Goal: Navigation & Orientation: Understand site structure

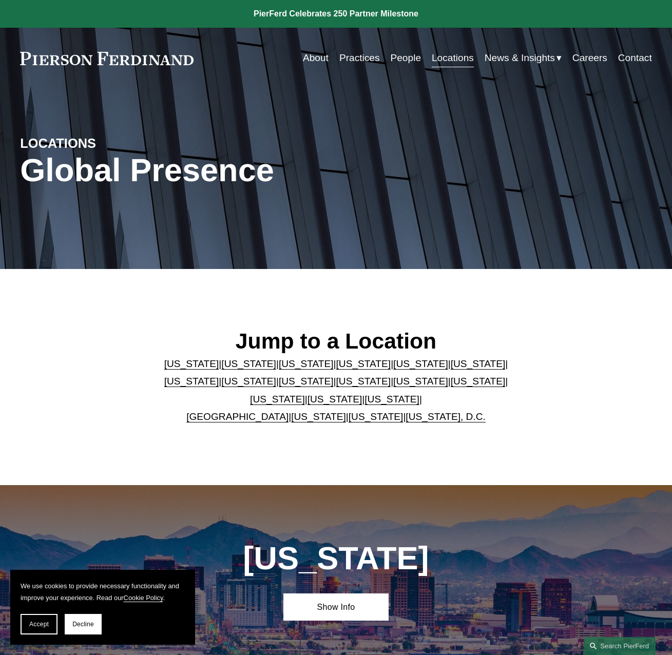
click at [360, 12] on link at bounding box center [336, 14] width 672 height 28
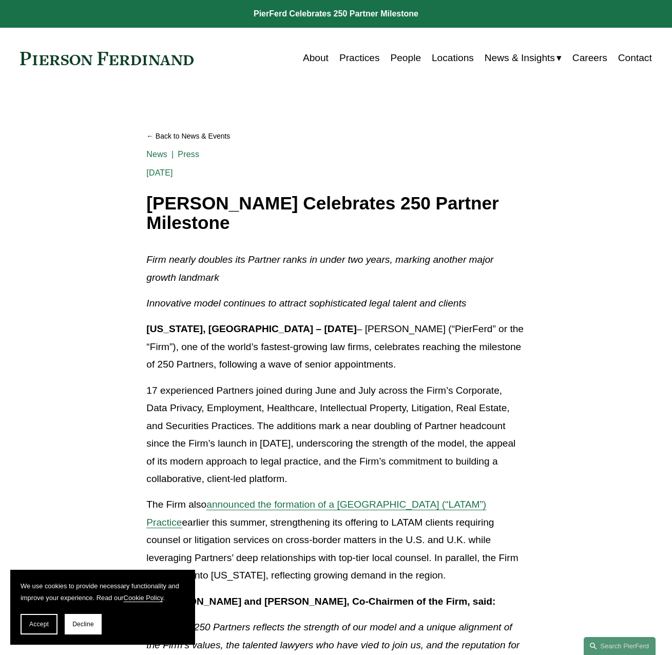
click at [346, 61] on link "Practices" at bounding box center [359, 58] width 41 height 20
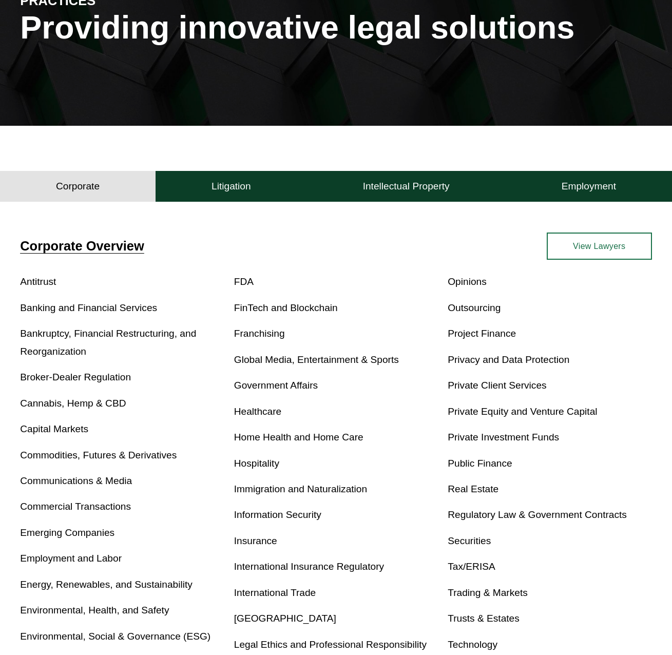
scroll to position [205, 0]
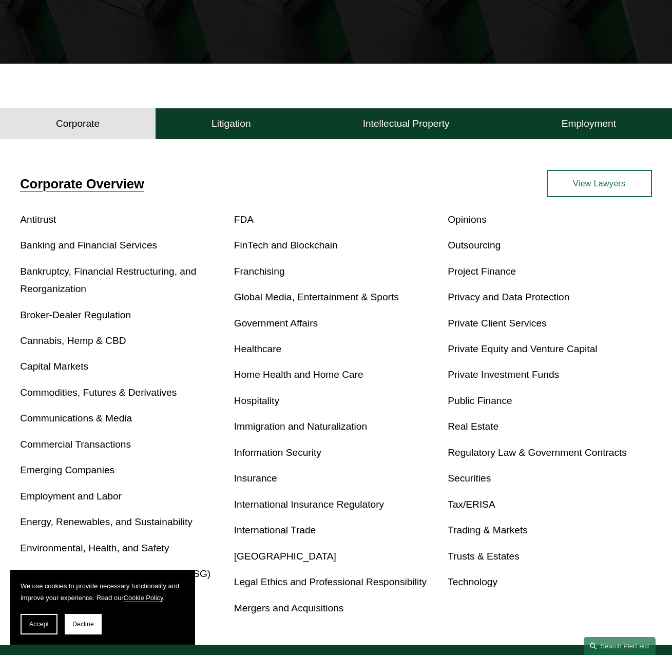
click at [392, 129] on h4 "Intellectual Property" at bounding box center [406, 124] width 87 height 12
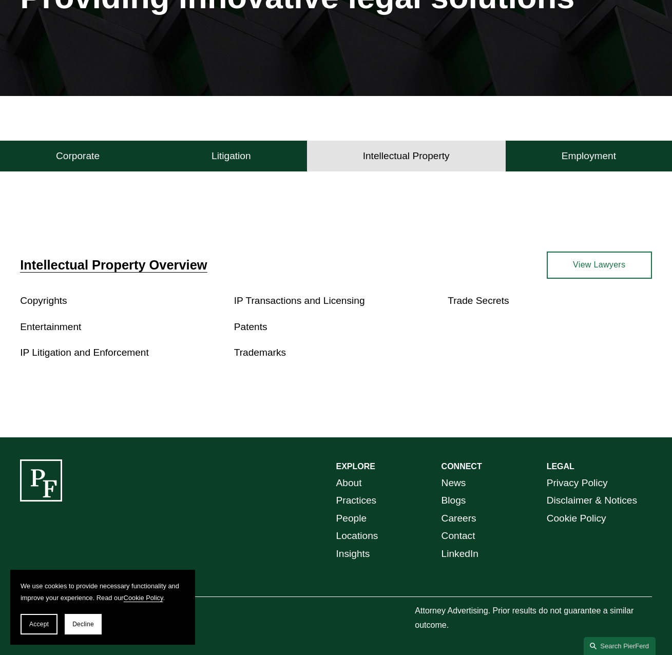
click at [235, 161] on button "Litigation" at bounding box center [231, 156] width 151 height 31
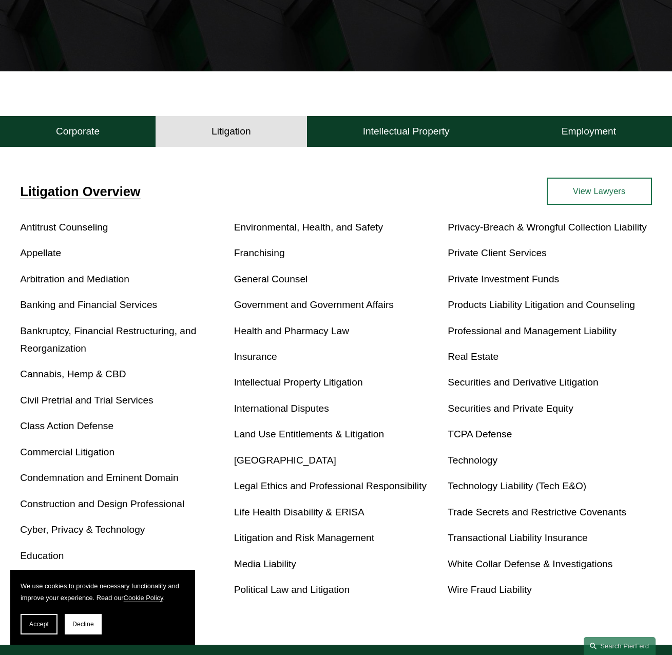
scroll to position [101, 0]
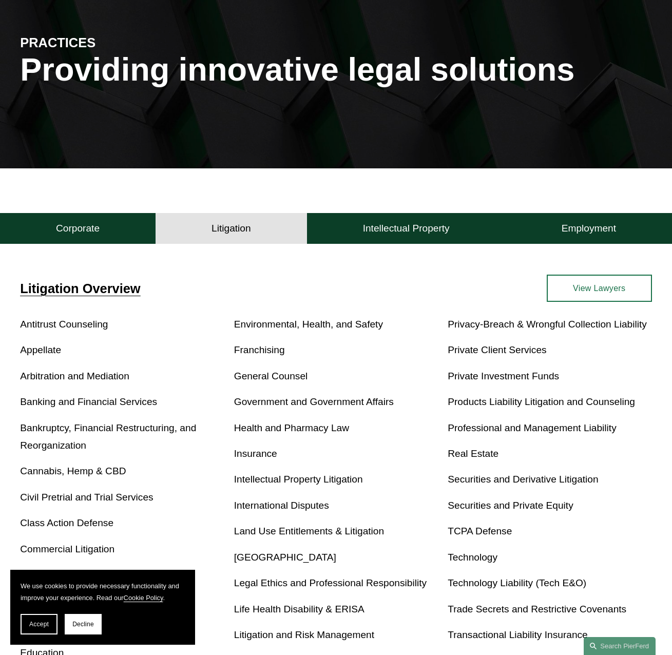
click at [597, 238] on button "Employment" at bounding box center [589, 228] width 166 height 31
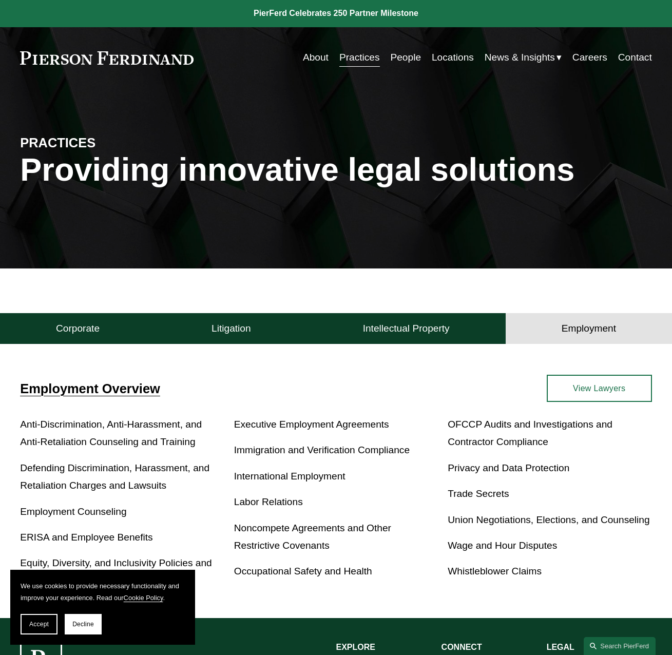
scroll to position [0, 0]
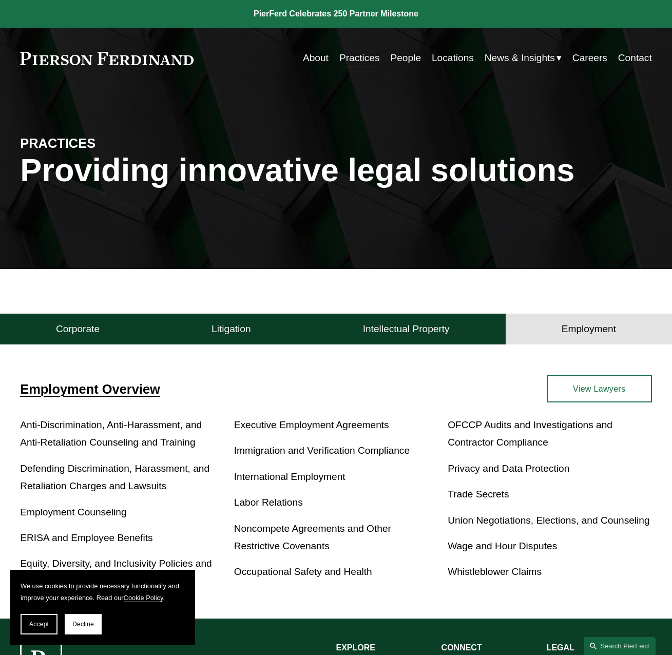
click at [306, 61] on link "About" at bounding box center [316, 58] width 26 height 20
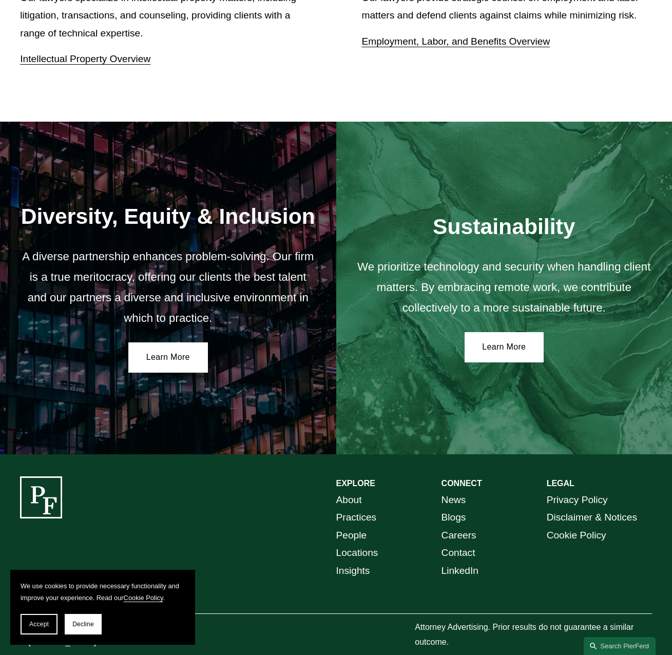
scroll to position [1516, 0]
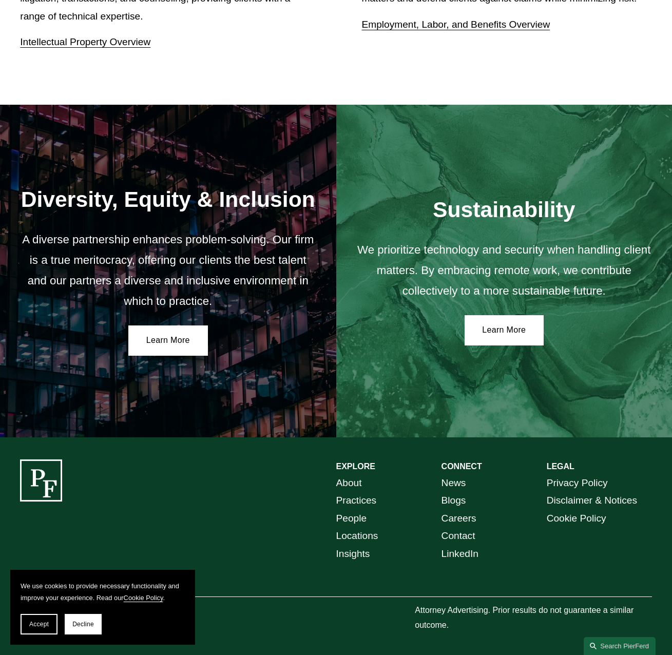
click at [467, 534] on link "Contact" at bounding box center [458, 535] width 34 height 17
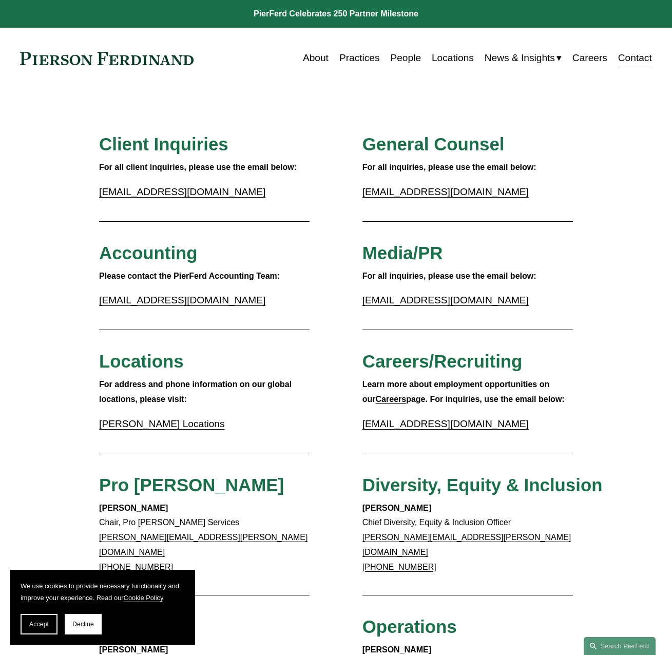
click at [314, 64] on link "About" at bounding box center [316, 58] width 26 height 20
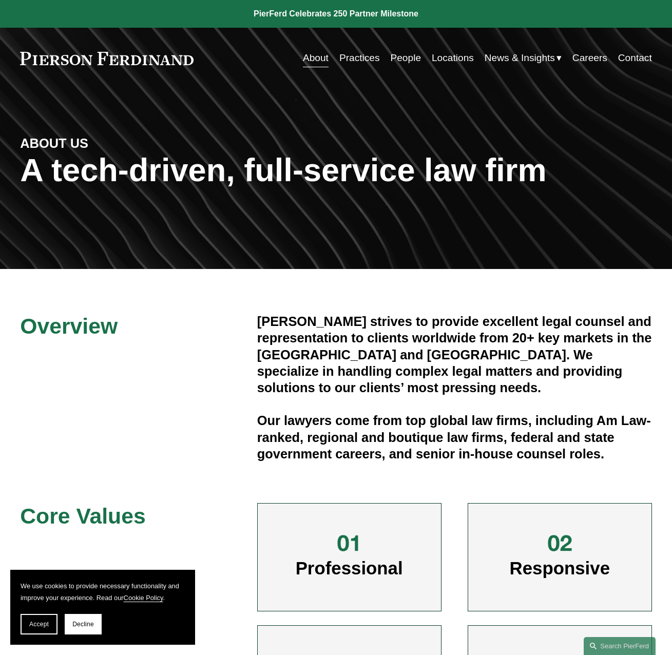
click at [0, 0] on span "Blogs" at bounding box center [0, 0] width 0 height 0
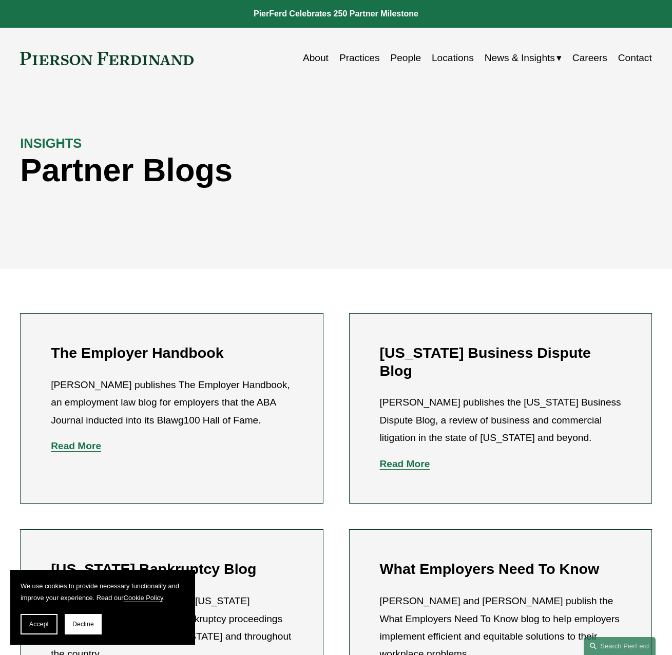
click at [0, 0] on span "News" at bounding box center [0, 0] width 0 height 0
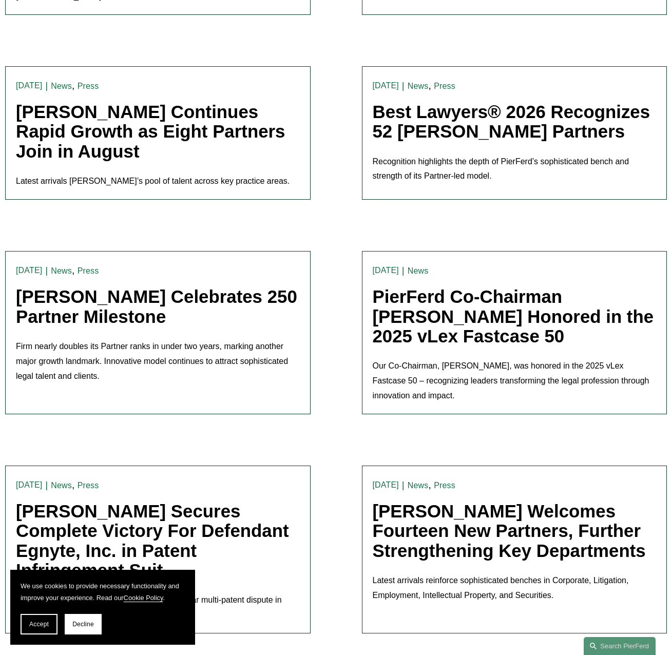
scroll to position [513, 0]
